Goal: Task Accomplishment & Management: Manage account settings

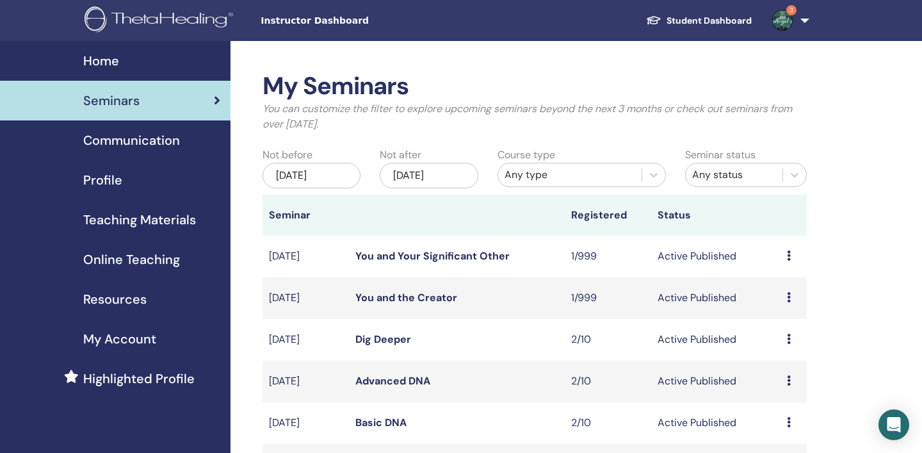
scroll to position [109, 0]
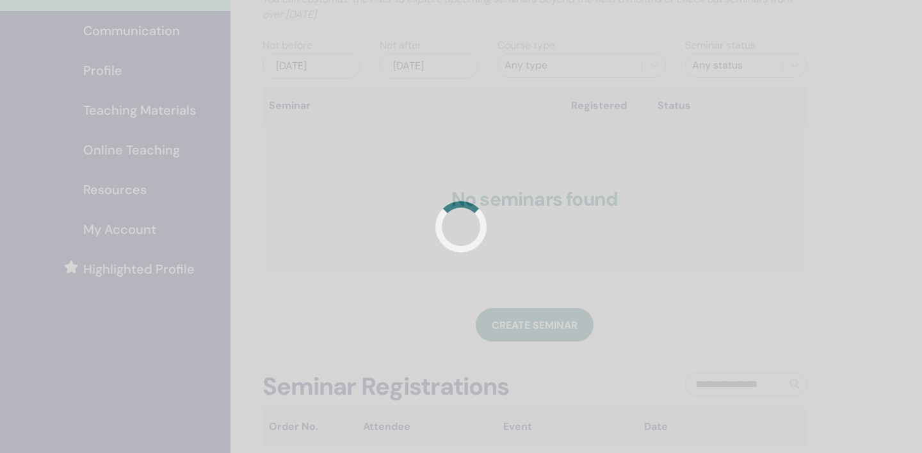
scroll to position [109, 0]
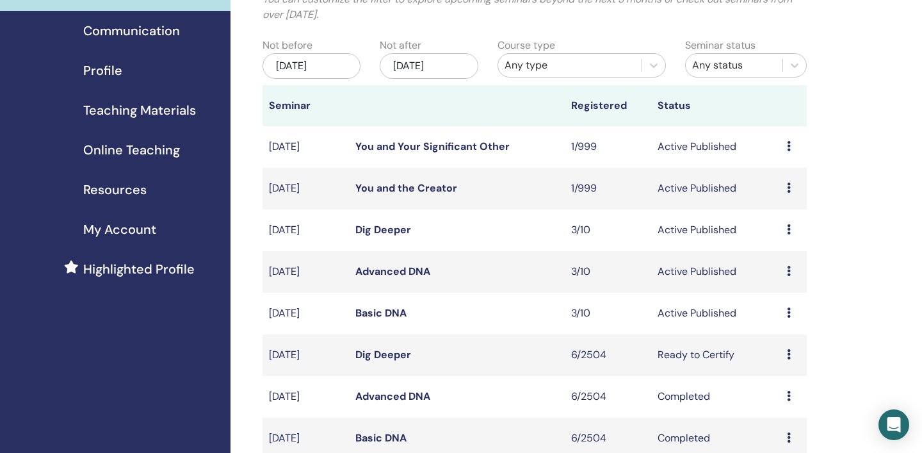
click at [787, 230] on icon at bounding box center [789, 229] width 4 height 10
click at [782, 279] on link "Attendees" at bounding box center [782, 278] width 49 height 13
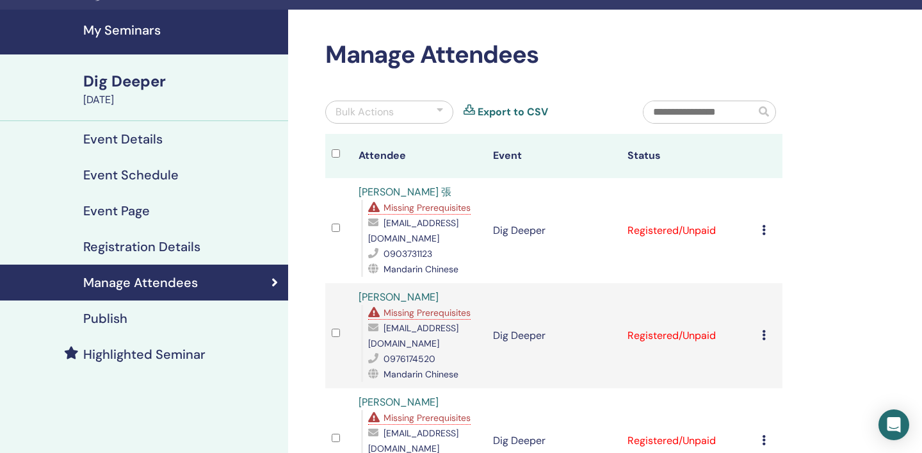
scroll to position [60, 0]
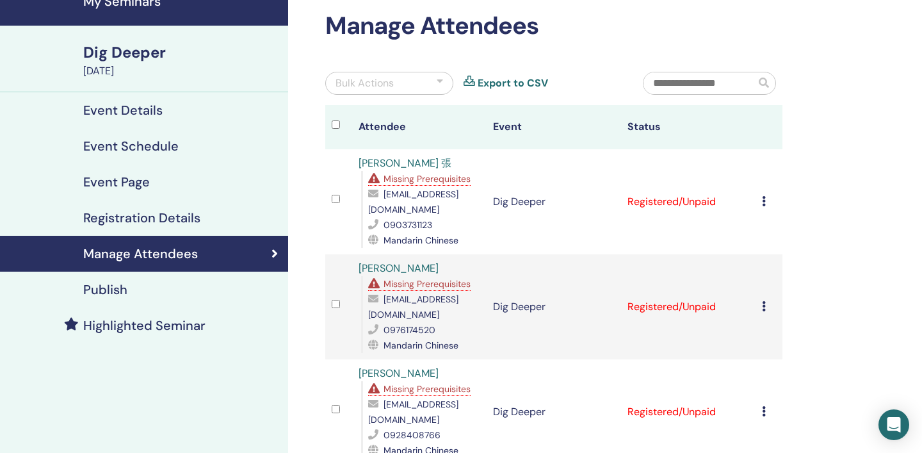
click at [766, 200] on div "Cancel Registration Do not auto-certify Mark as Paid Mark as Unpaid Mark as Abs…" at bounding box center [769, 201] width 14 height 15
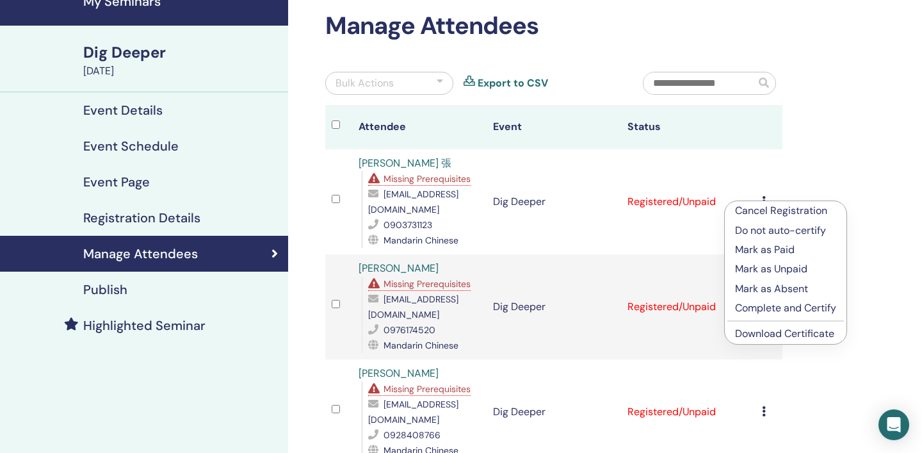
click at [770, 331] on link "Download Certificate" at bounding box center [784, 332] width 99 height 13
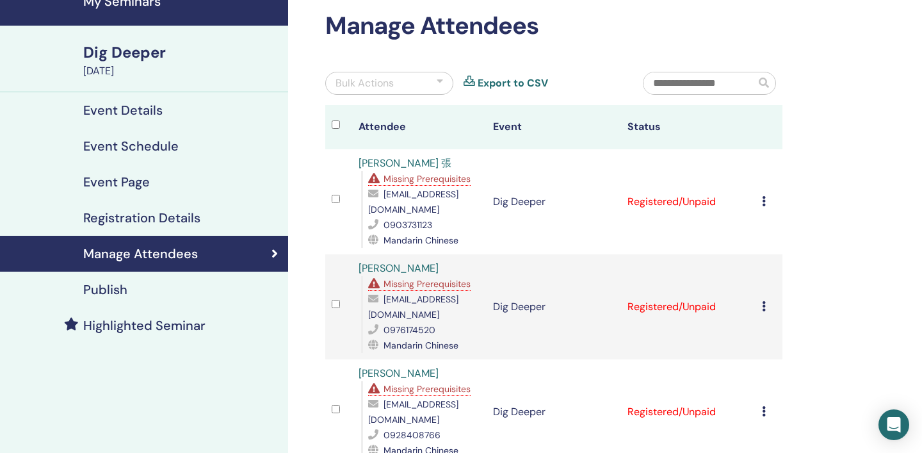
scroll to position [0, 0]
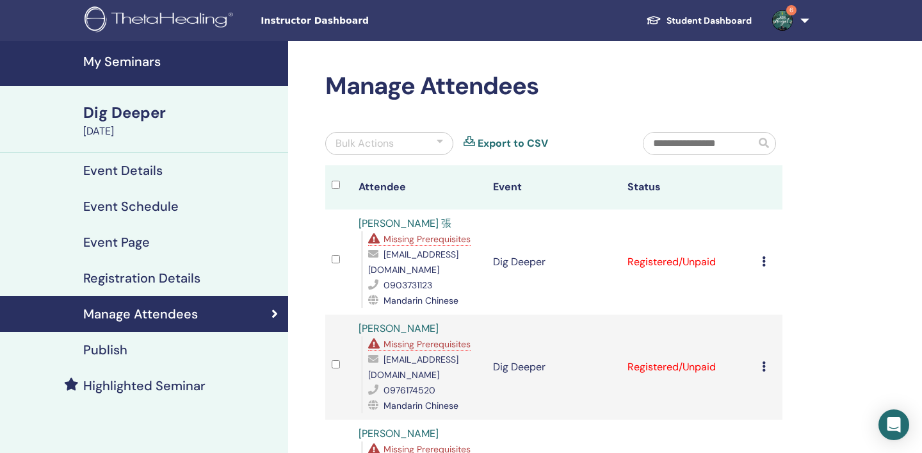
click at [129, 59] on h4 "My Seminars" at bounding box center [181, 61] width 197 height 15
